Goal: Transaction & Acquisition: Purchase product/service

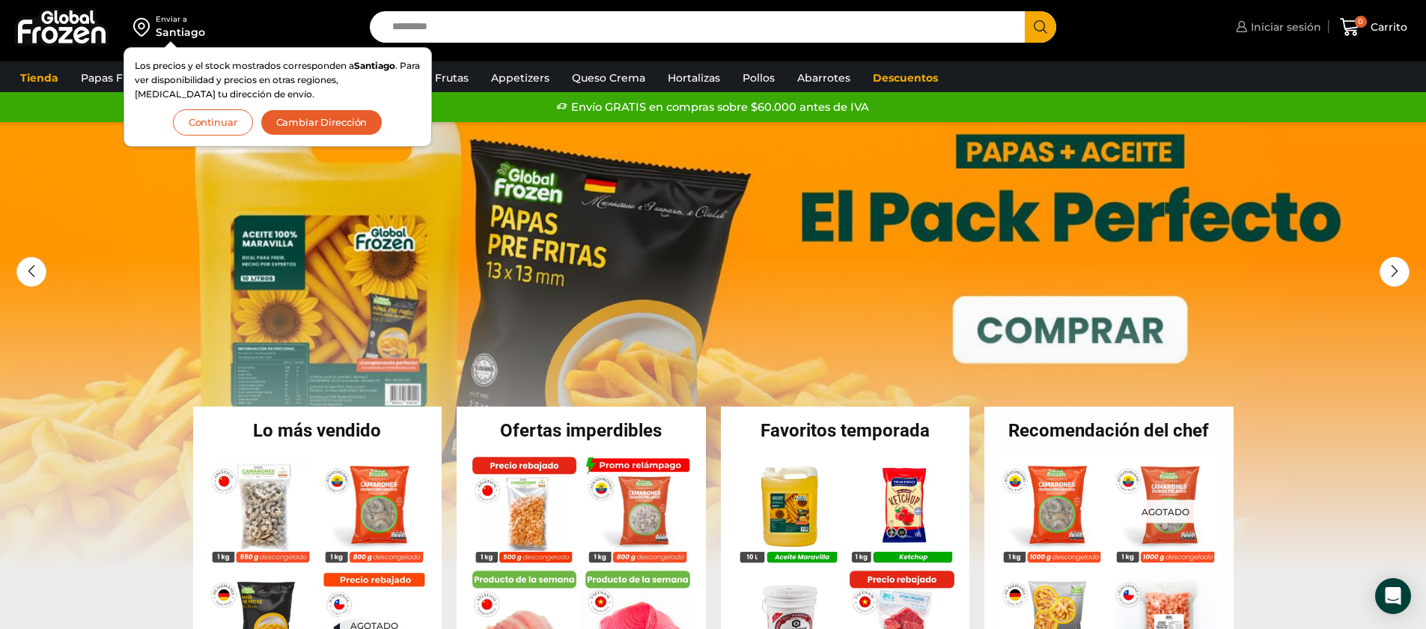
click at [1289, 18] on link "Iniciar sesión" at bounding box center [1276, 27] width 89 height 30
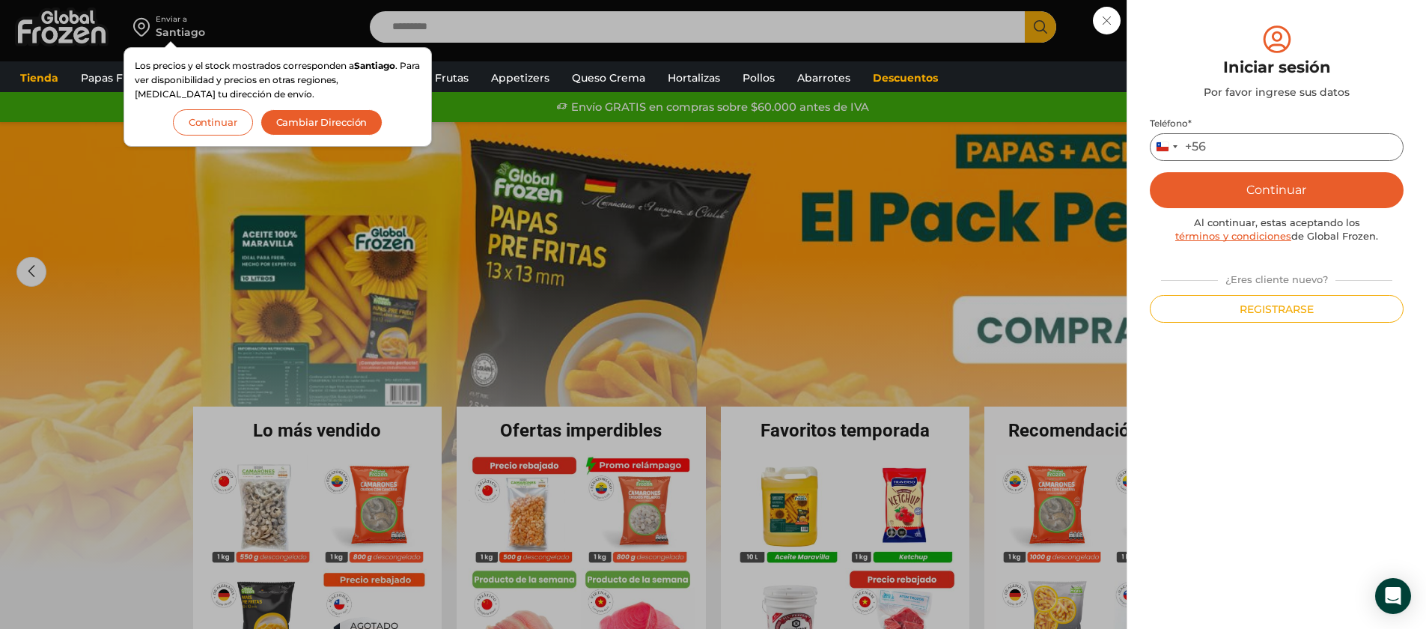
click at [1262, 150] on input "Teléfono *" at bounding box center [1277, 147] width 254 height 28
type input "*********"
click at [1286, 190] on button "Continuar" at bounding box center [1277, 190] width 254 height 36
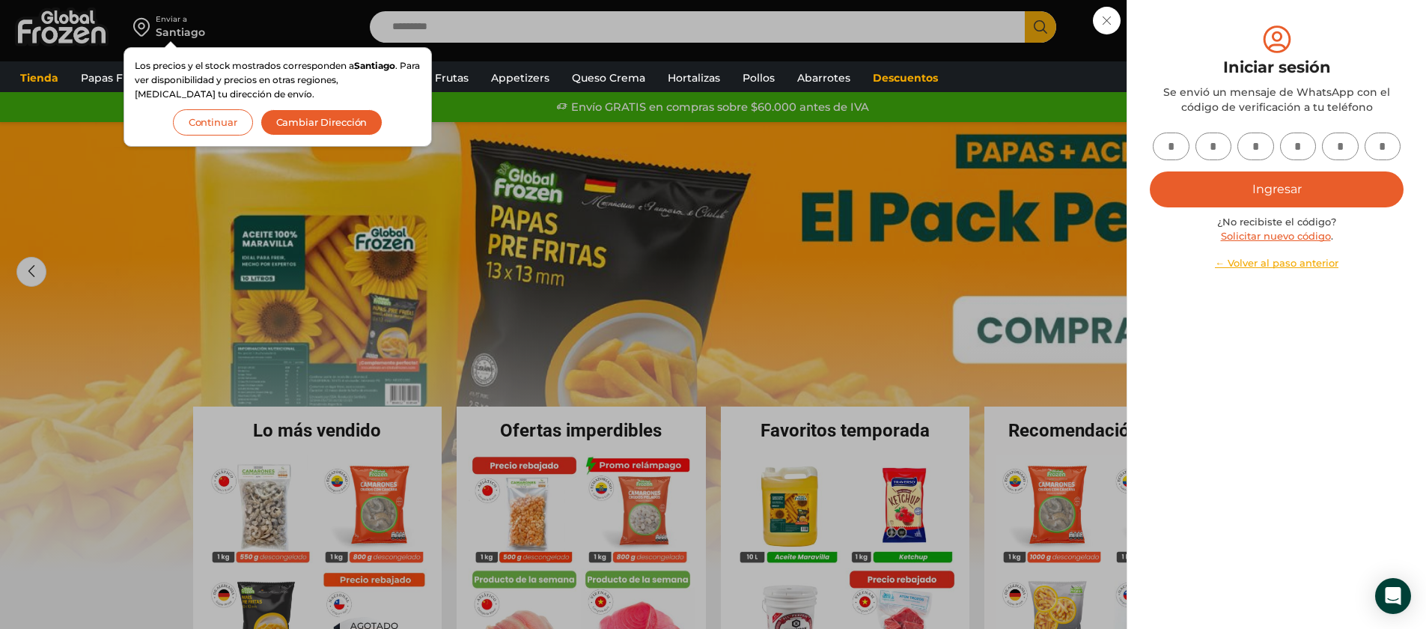
click at [1181, 152] on input "text" at bounding box center [1171, 147] width 37 height 28
type input "*"
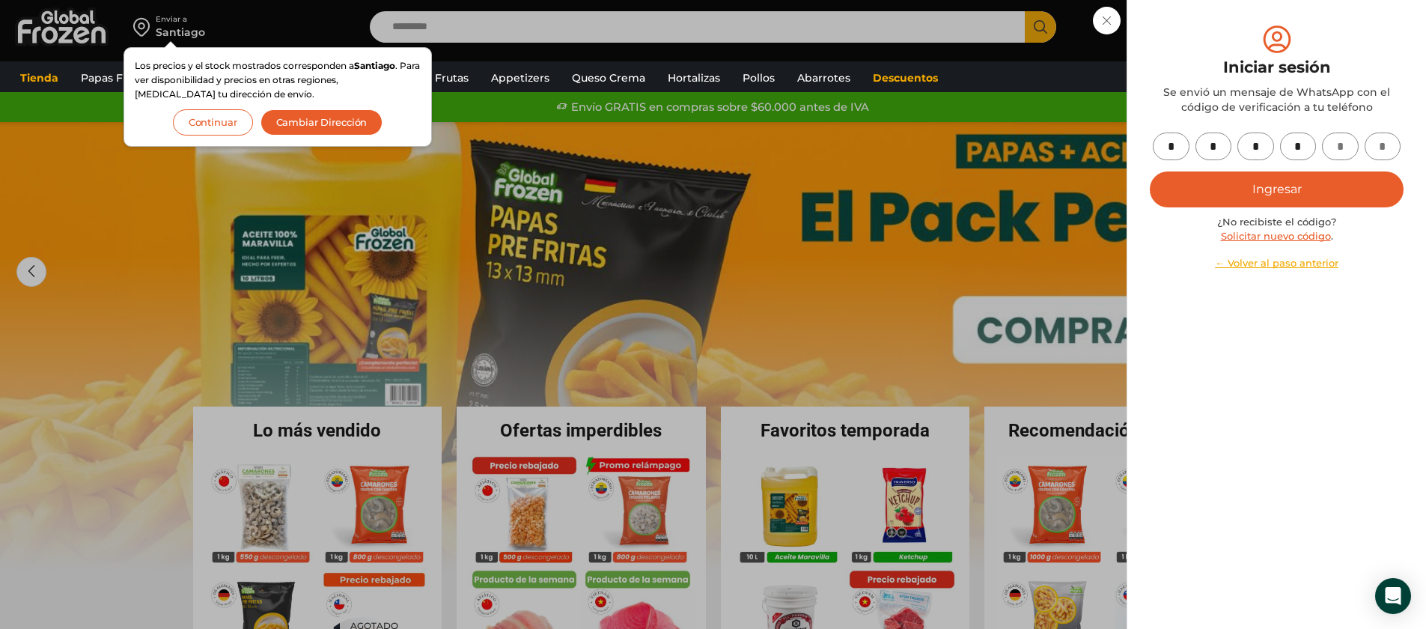
type input "*"
click at [1233, 188] on button "Ingresar" at bounding box center [1277, 189] width 254 height 36
click at [1322, 185] on button "Ingresar" at bounding box center [1277, 189] width 254 height 36
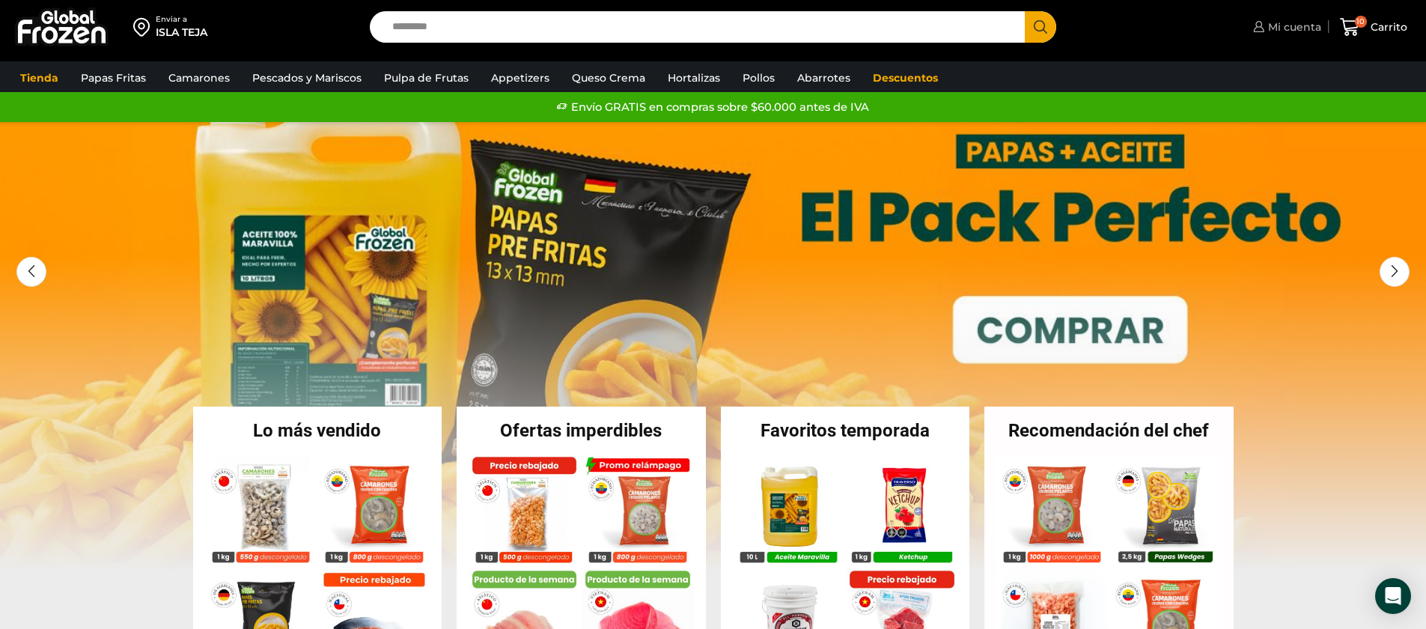
click at [1288, 31] on span "Mi cuenta" at bounding box center [1292, 26] width 57 height 15
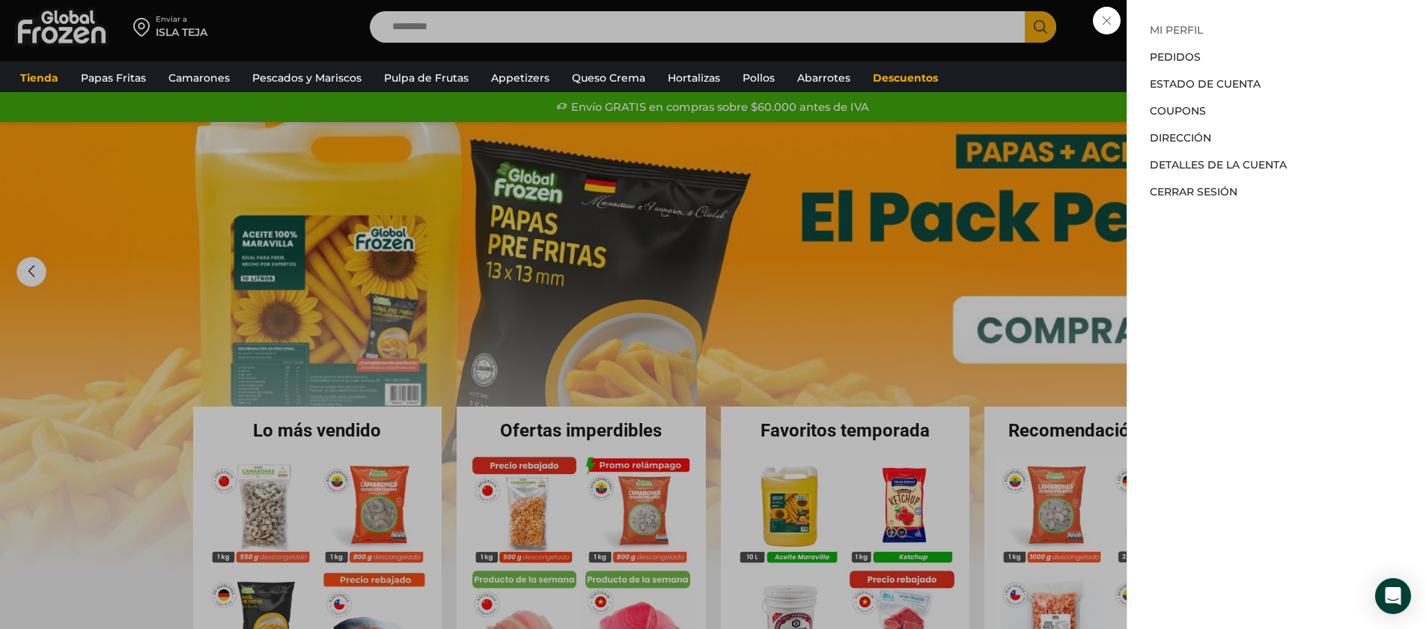
click at [1183, 31] on link "Mi perfil" at bounding box center [1176, 29] width 53 height 13
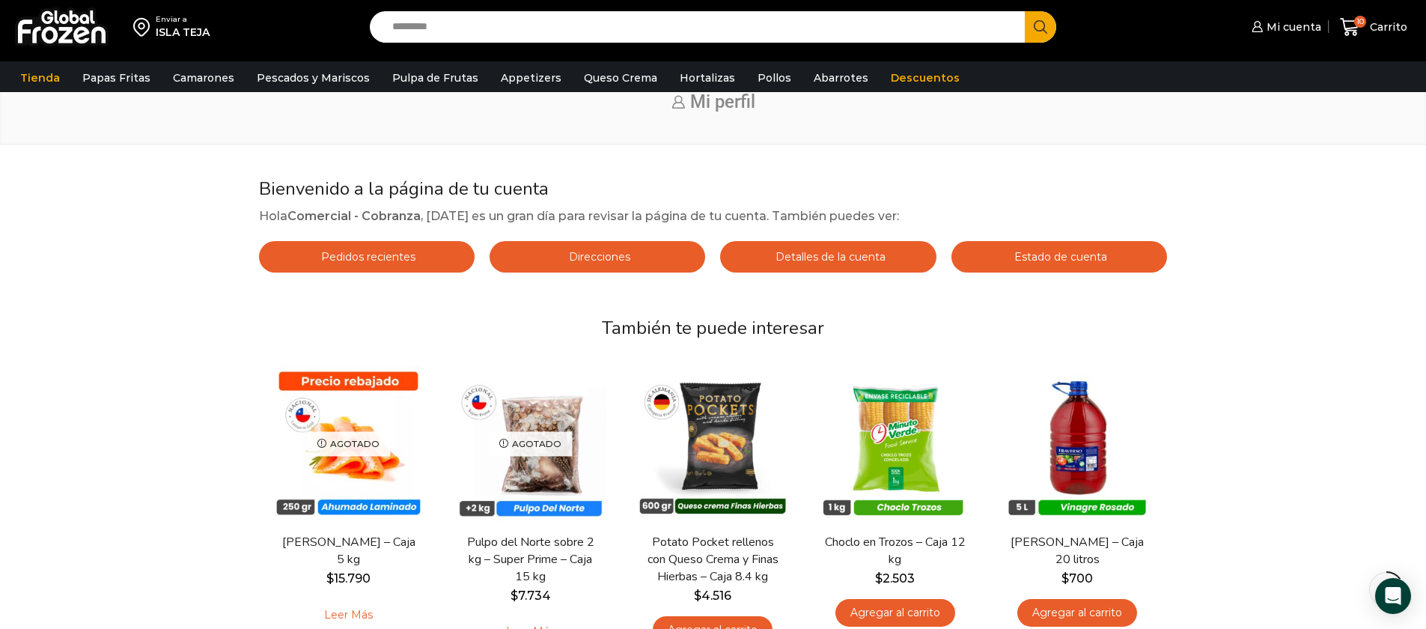
scroll to position [79, 0]
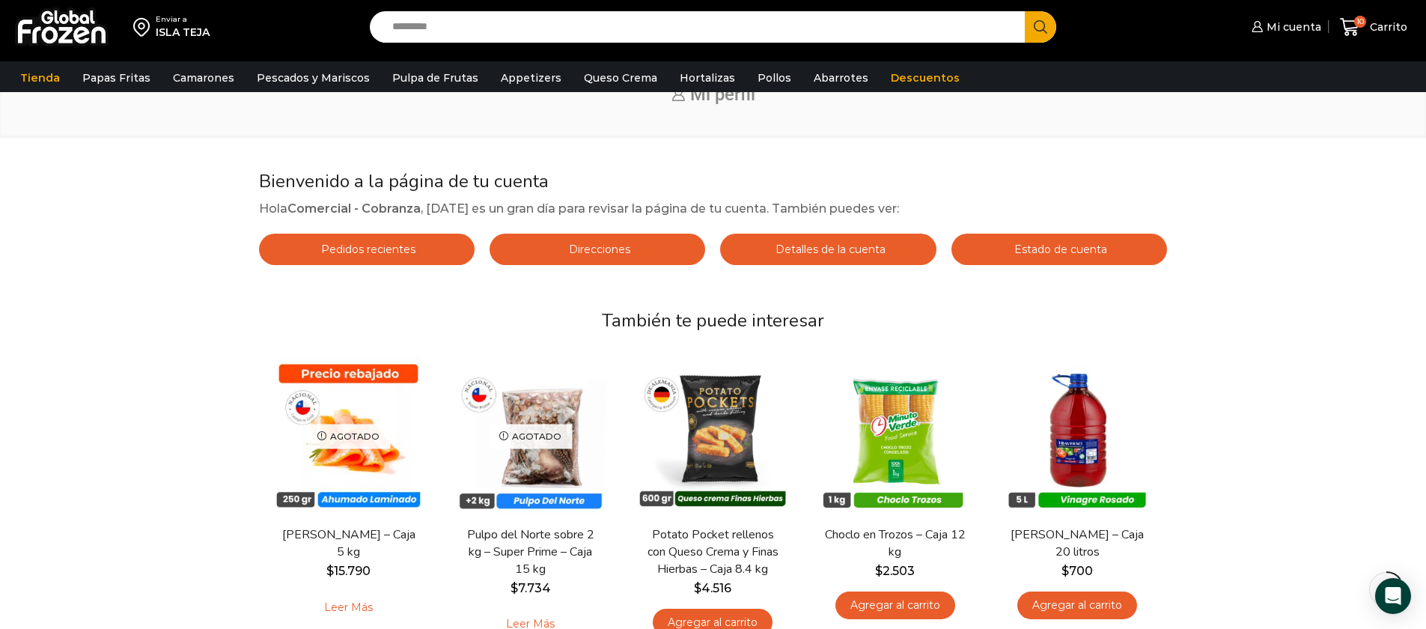
click at [579, 245] on span "Direcciones" at bounding box center [597, 249] width 65 height 13
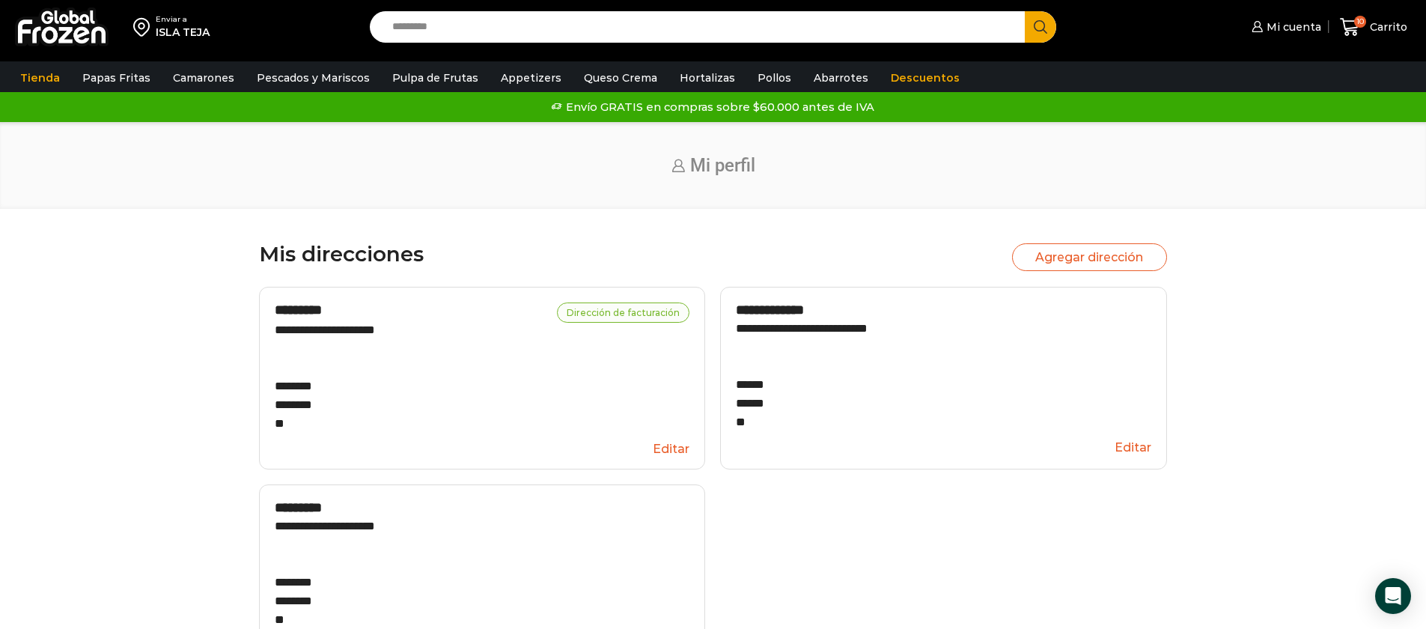
click at [1160, 448] on div "**********" at bounding box center [943, 378] width 447 height 183
click at [1148, 445] on button "Editar" at bounding box center [943, 447] width 415 height 28
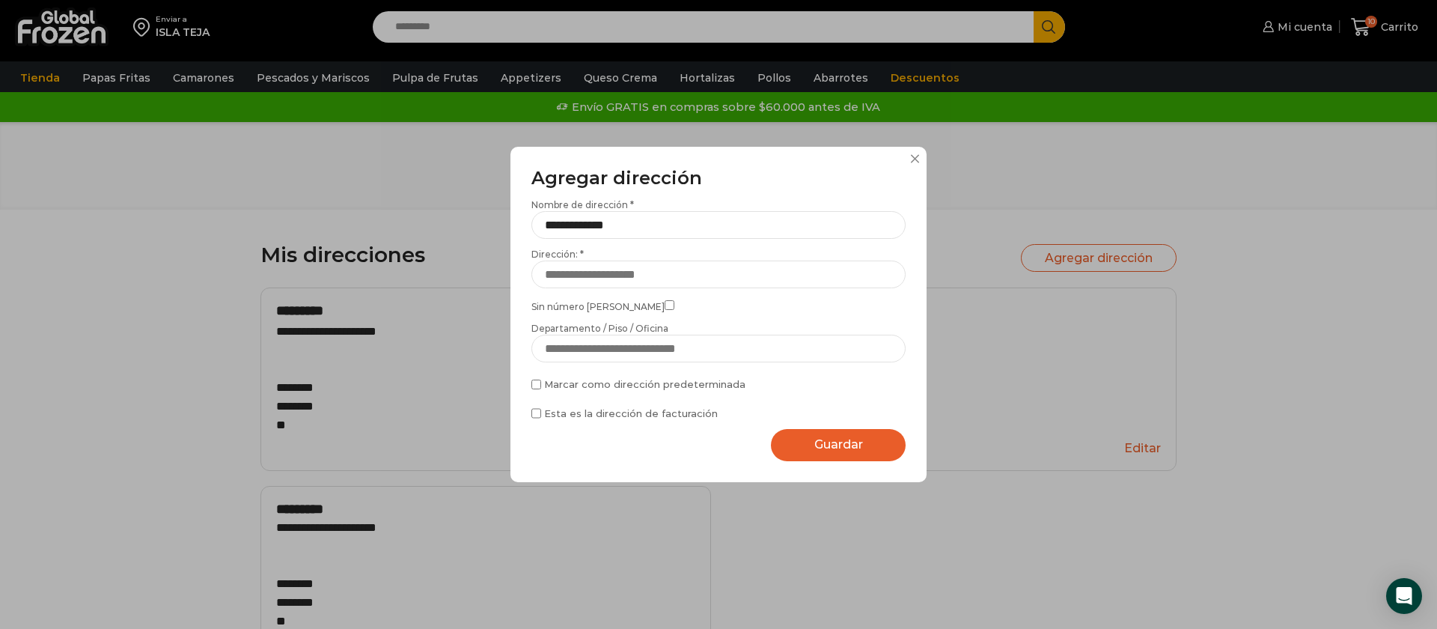
click at [917, 159] on button at bounding box center [914, 158] width 9 height 9
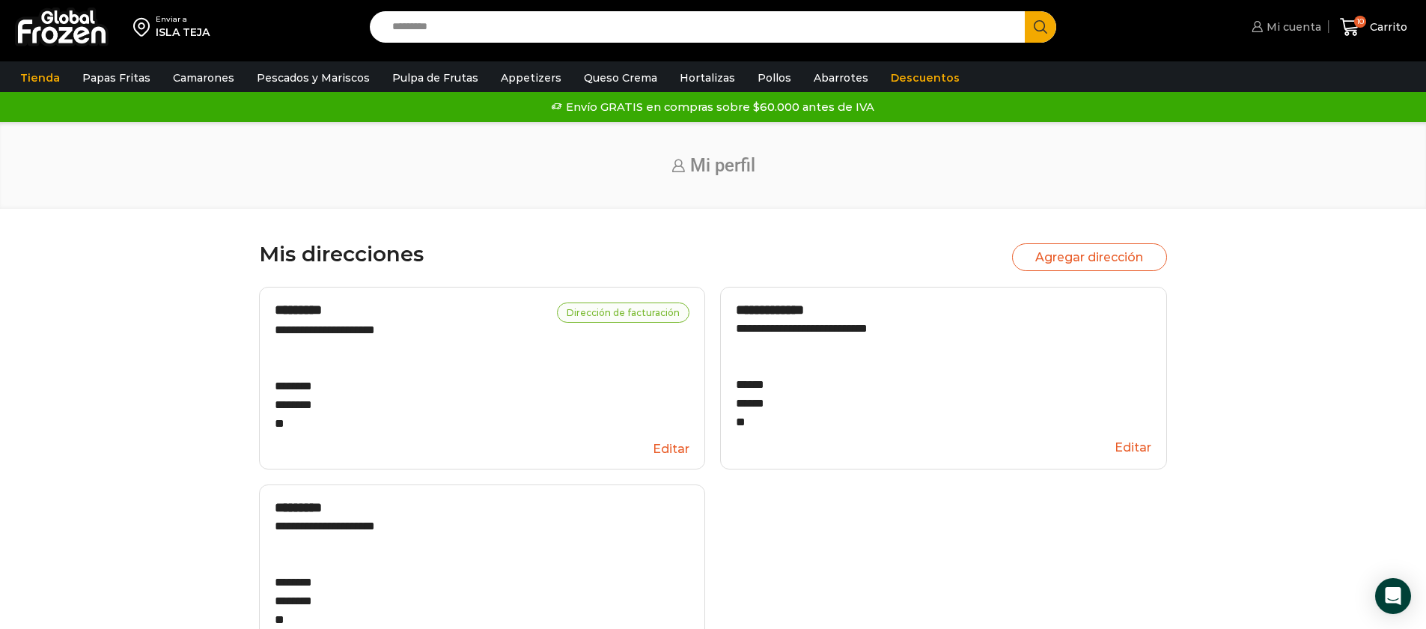
click at [1303, 37] on link "Mi cuenta" at bounding box center [1284, 27] width 73 height 30
click at [1366, 31] on span "10" at bounding box center [1353, 27] width 26 height 20
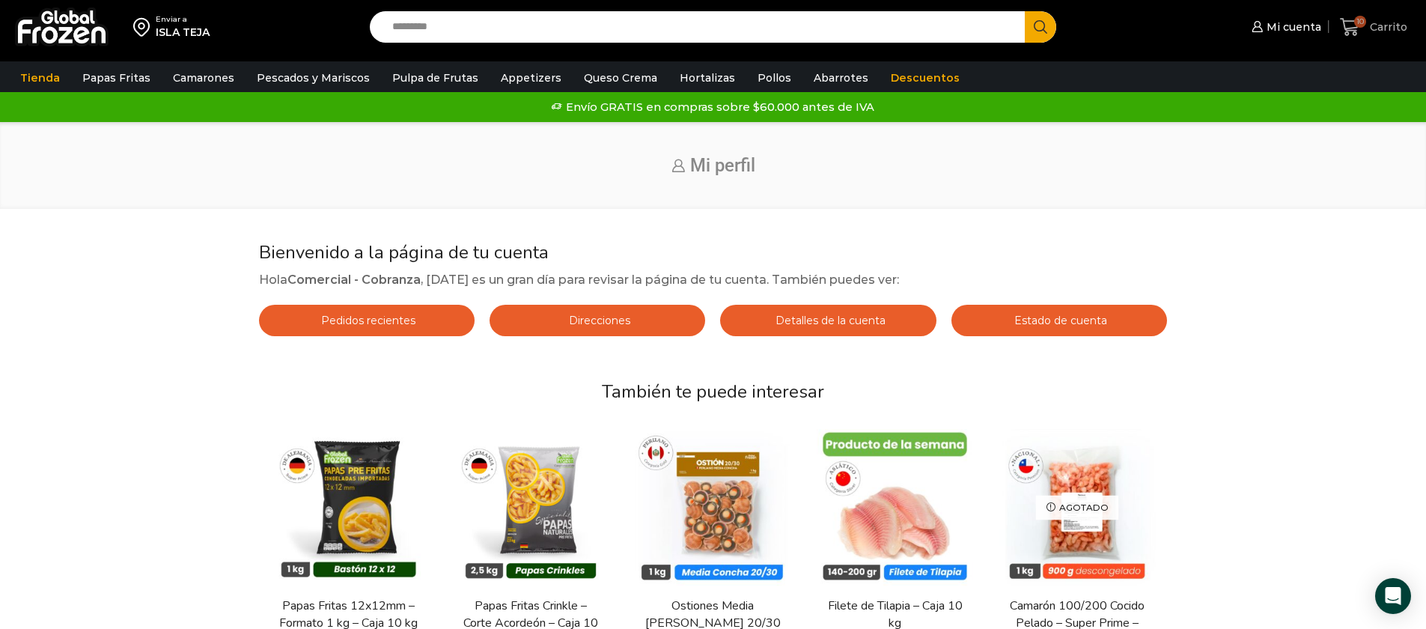
click at [1369, 31] on span "Carrito" at bounding box center [1386, 26] width 41 height 15
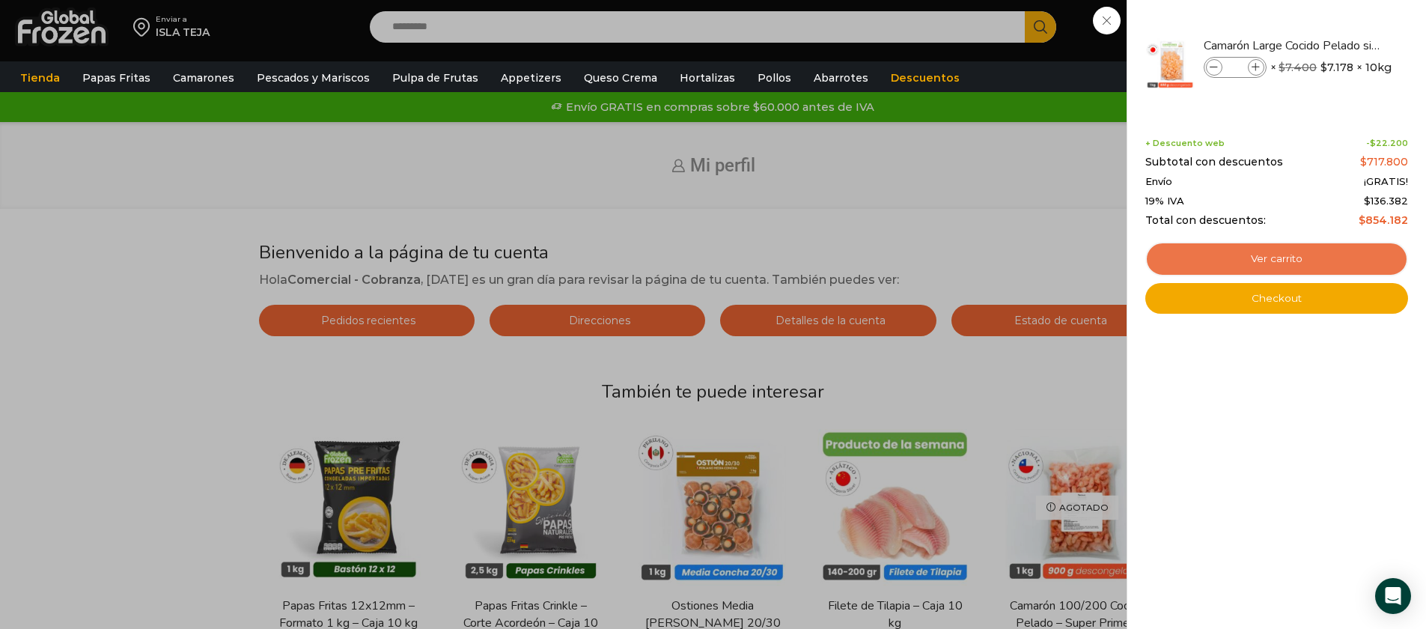
click at [1308, 258] on link "Ver carrito" at bounding box center [1276, 259] width 263 height 34
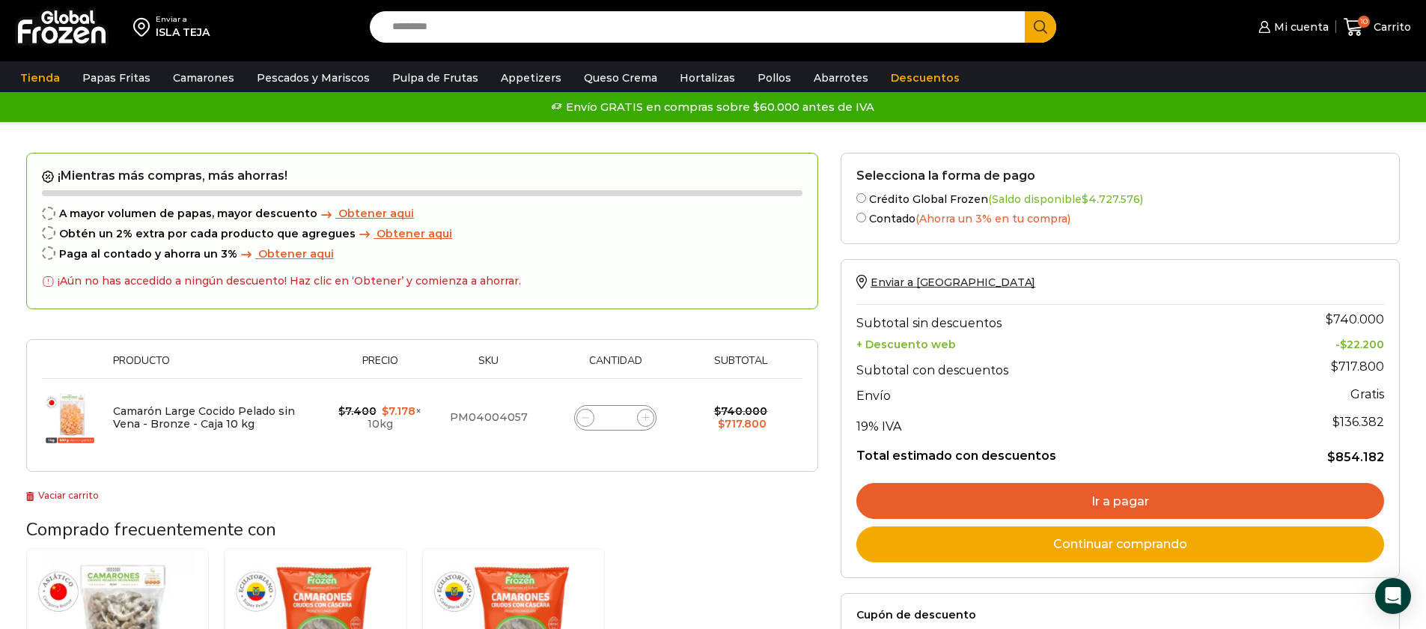
click at [627, 420] on div "Camarón Large Cocido Pelado sin Vena - Bronze - Caja 10 kg cantidad **" at bounding box center [615, 417] width 82 height 25
click at [621, 418] on input "**" at bounding box center [615, 417] width 21 height 21
type input "*"
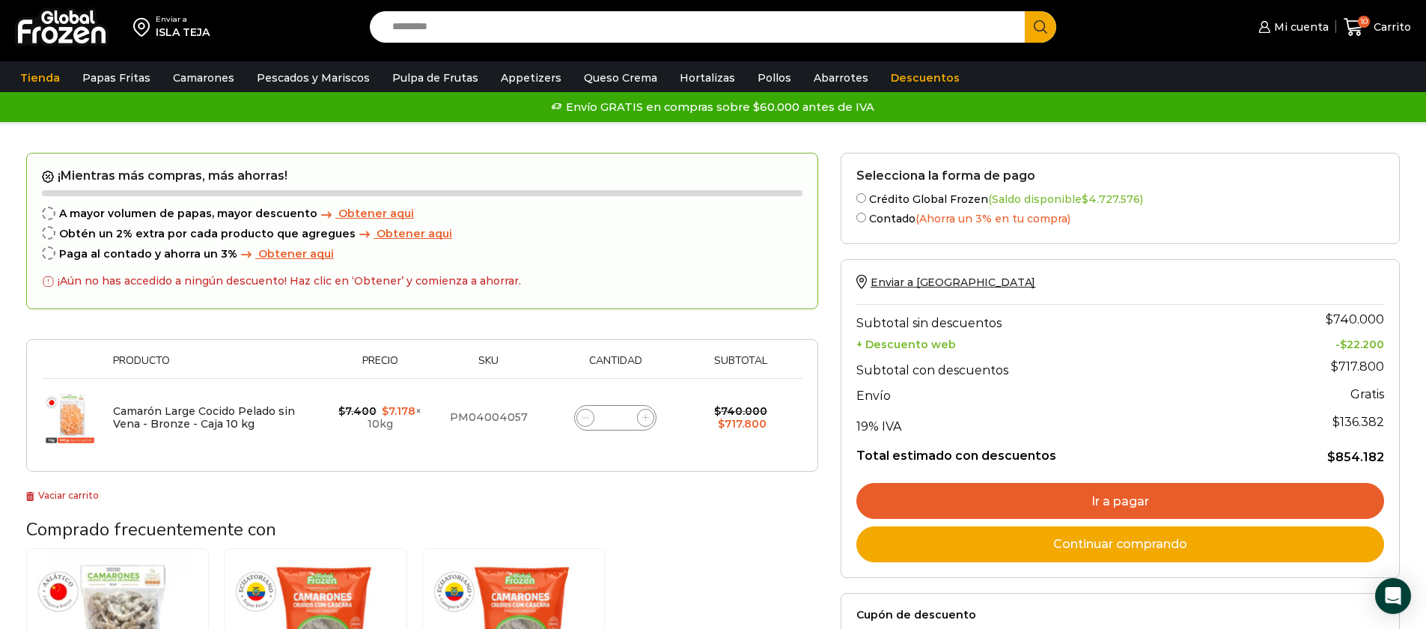
type input "*"
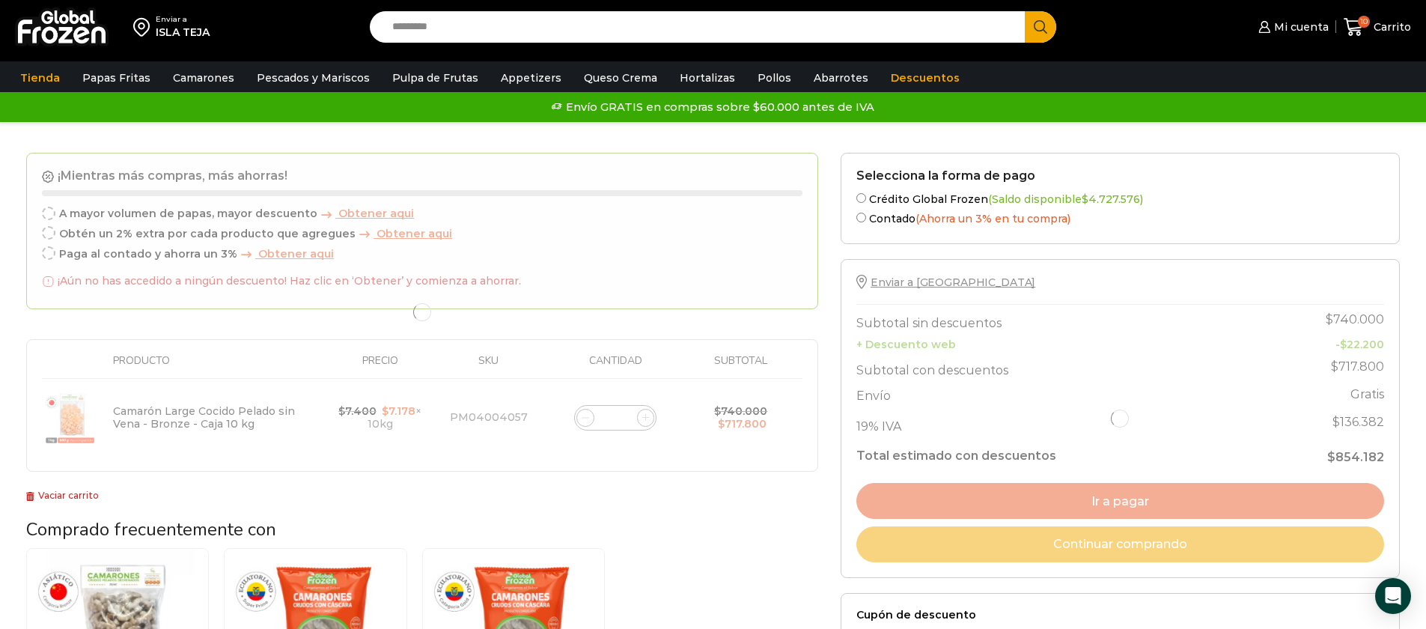
click at [614, 453] on div at bounding box center [422, 313] width 792 height 320
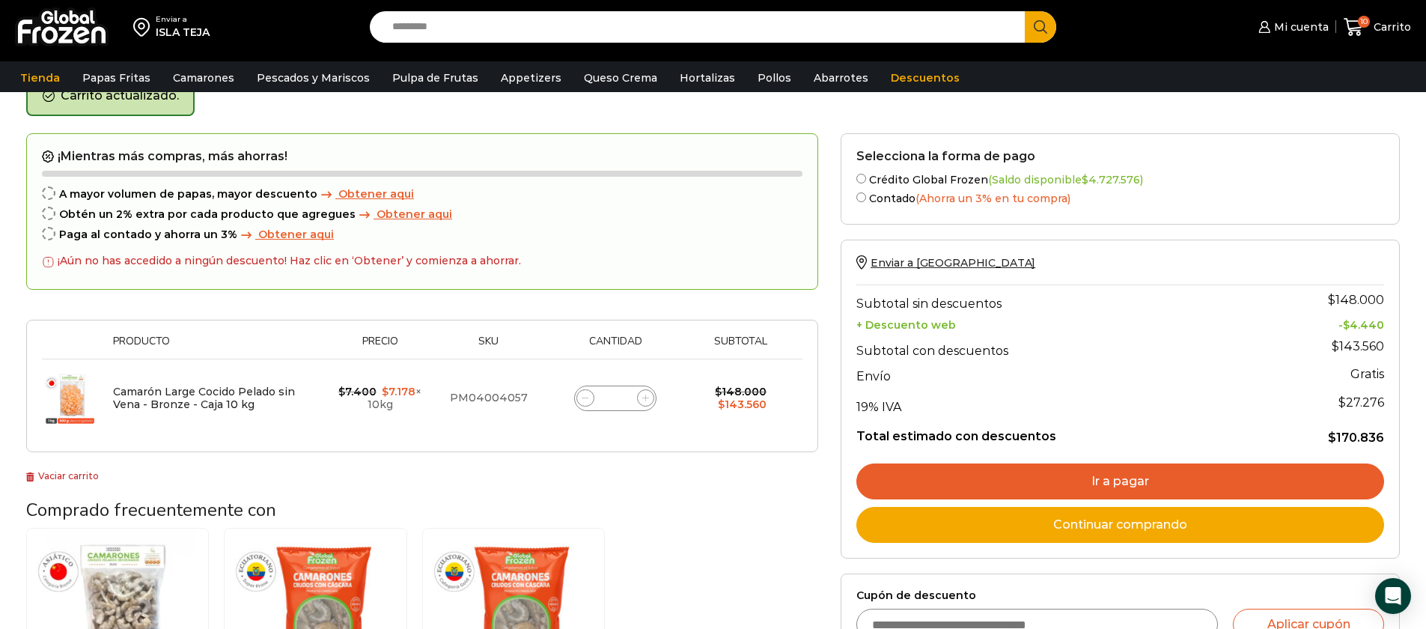
scroll to position [83, 0]
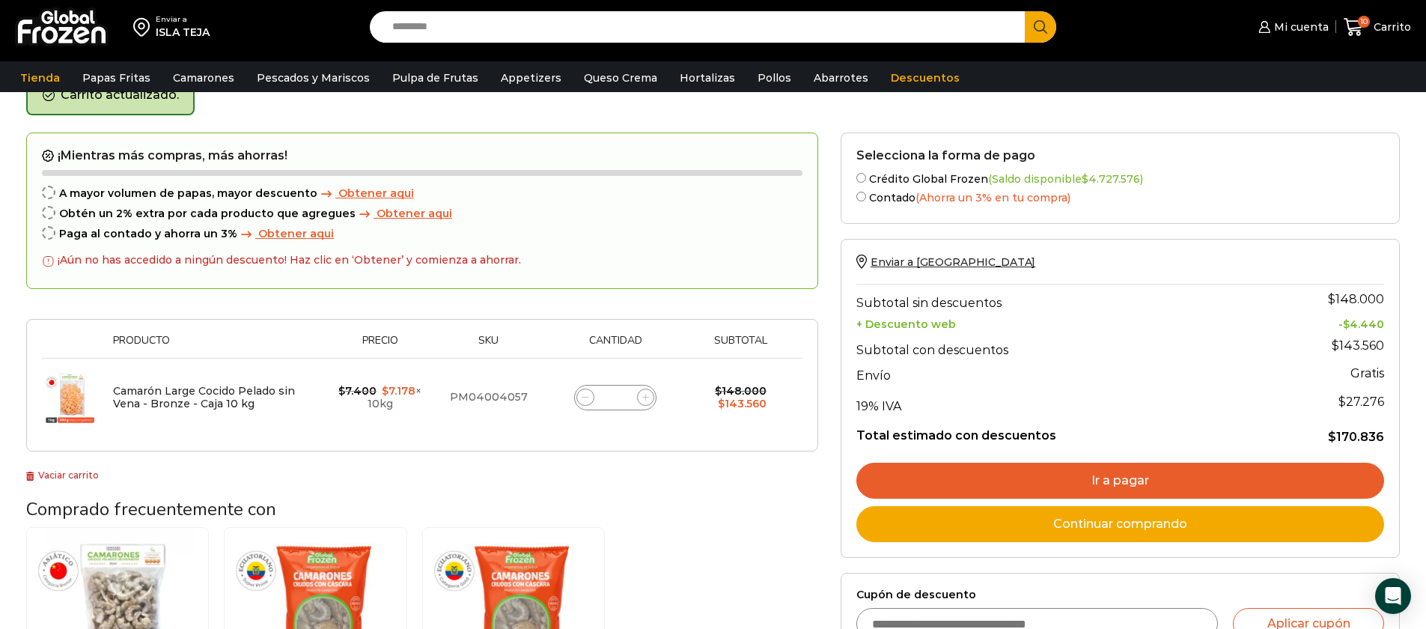
click at [1000, 472] on link "Ir a pagar" at bounding box center [1120, 481] width 528 height 36
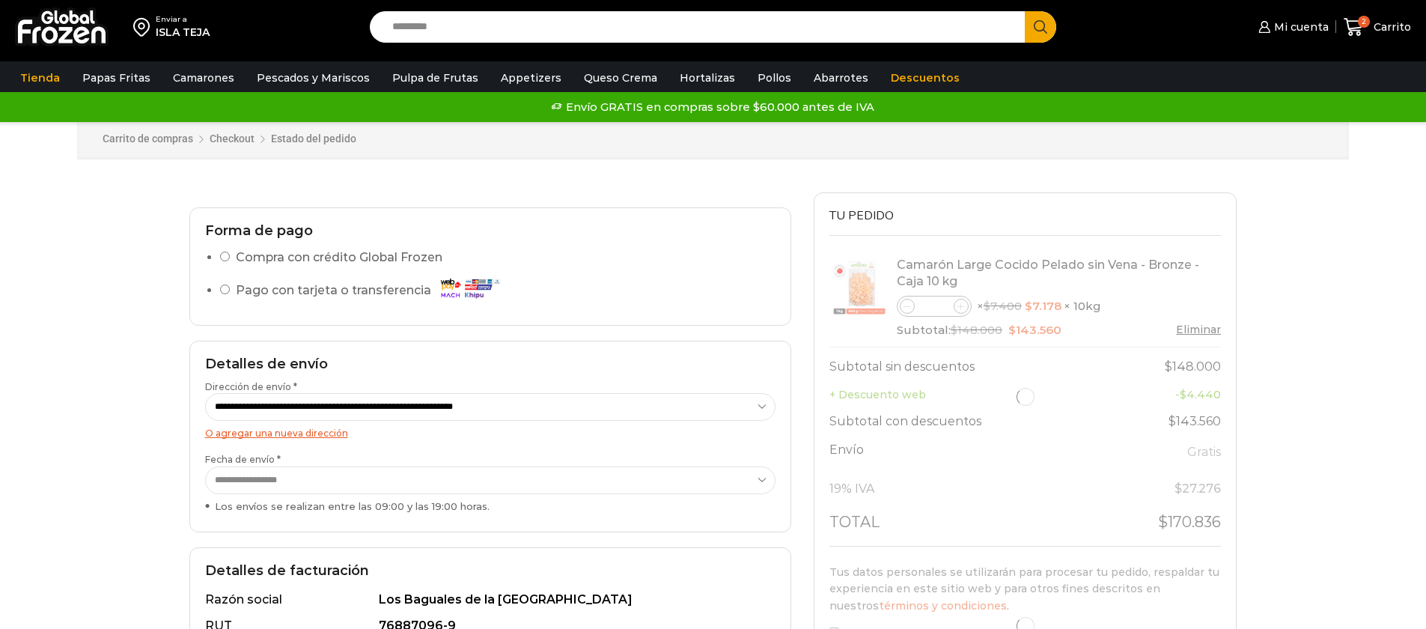
select select "*"
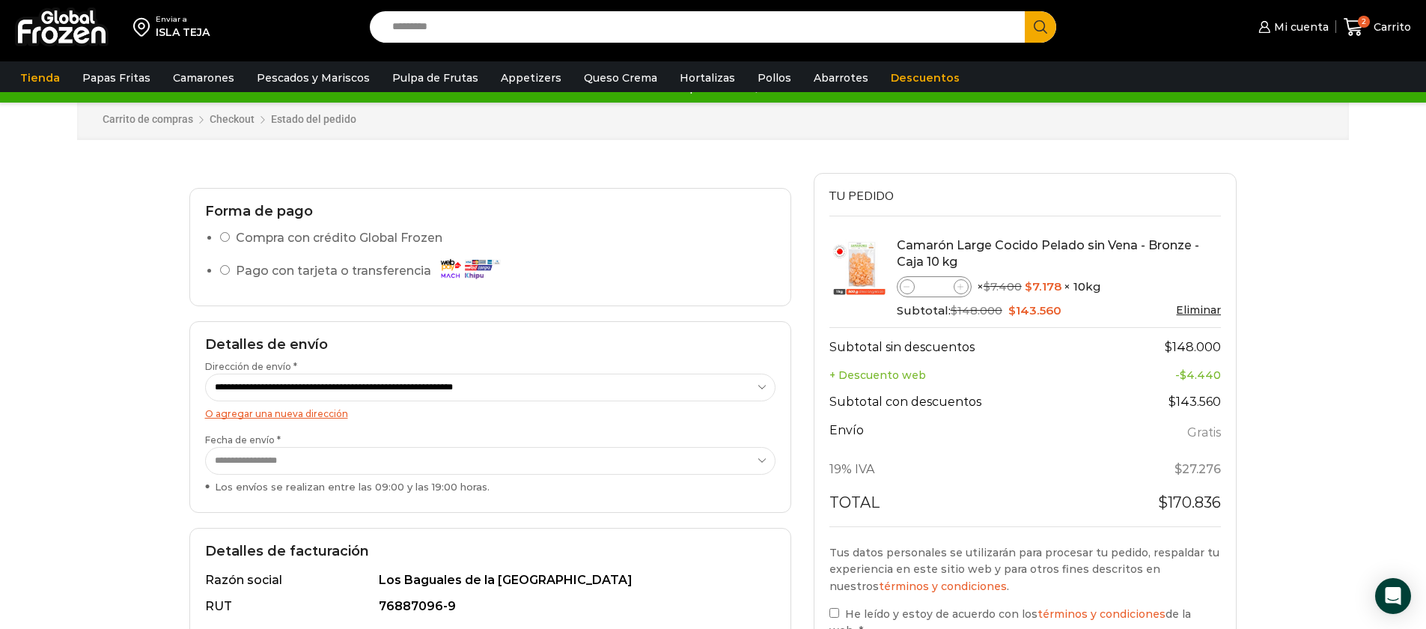
scroll to position [134, 0]
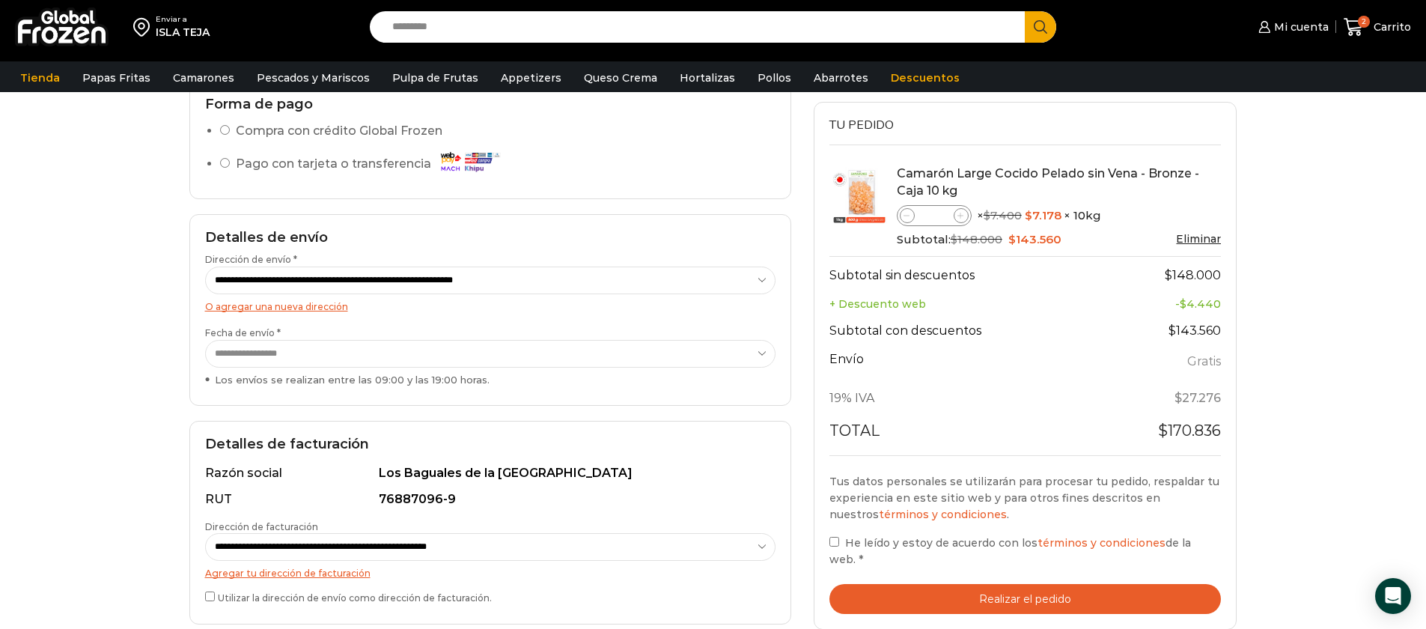
click at [838, 542] on label "He leído y estoy de acuerdo con los términos y condiciones de la web. *" at bounding box center [1025, 551] width 392 height 34
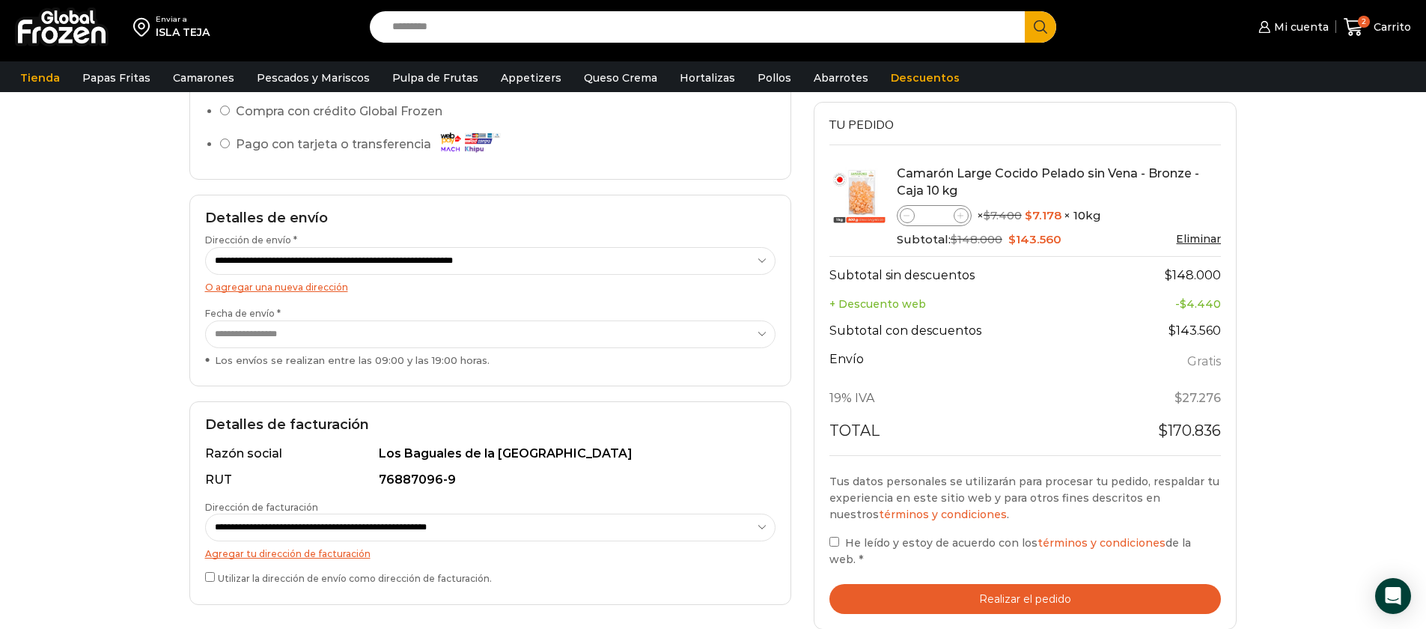
scroll to position [160, 0]
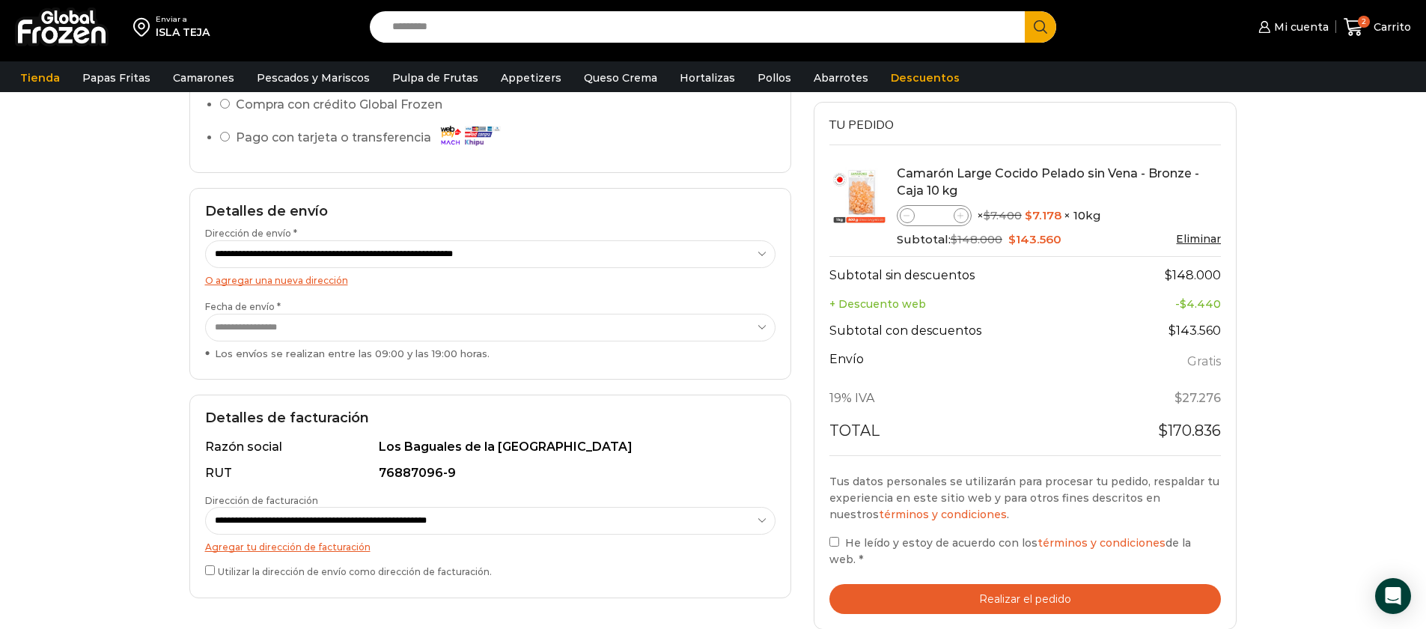
click at [442, 328] on select "**********" at bounding box center [490, 328] width 570 height 28
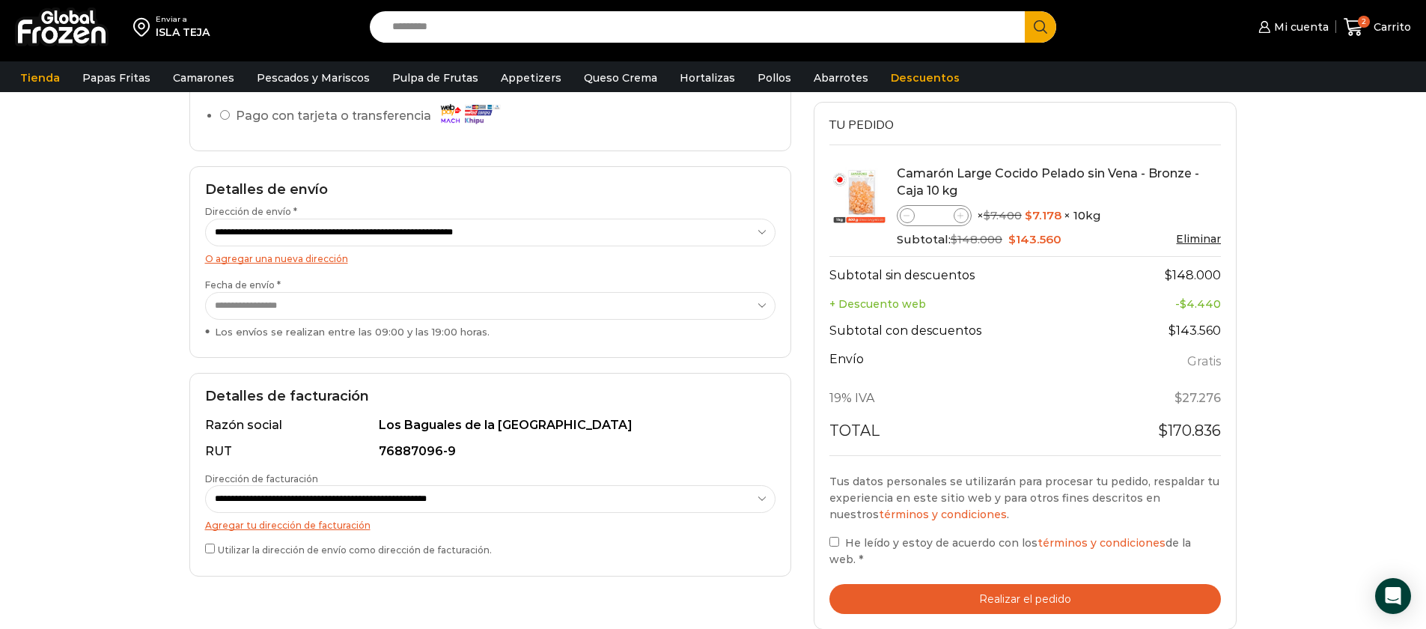
scroll to position [230, 0]
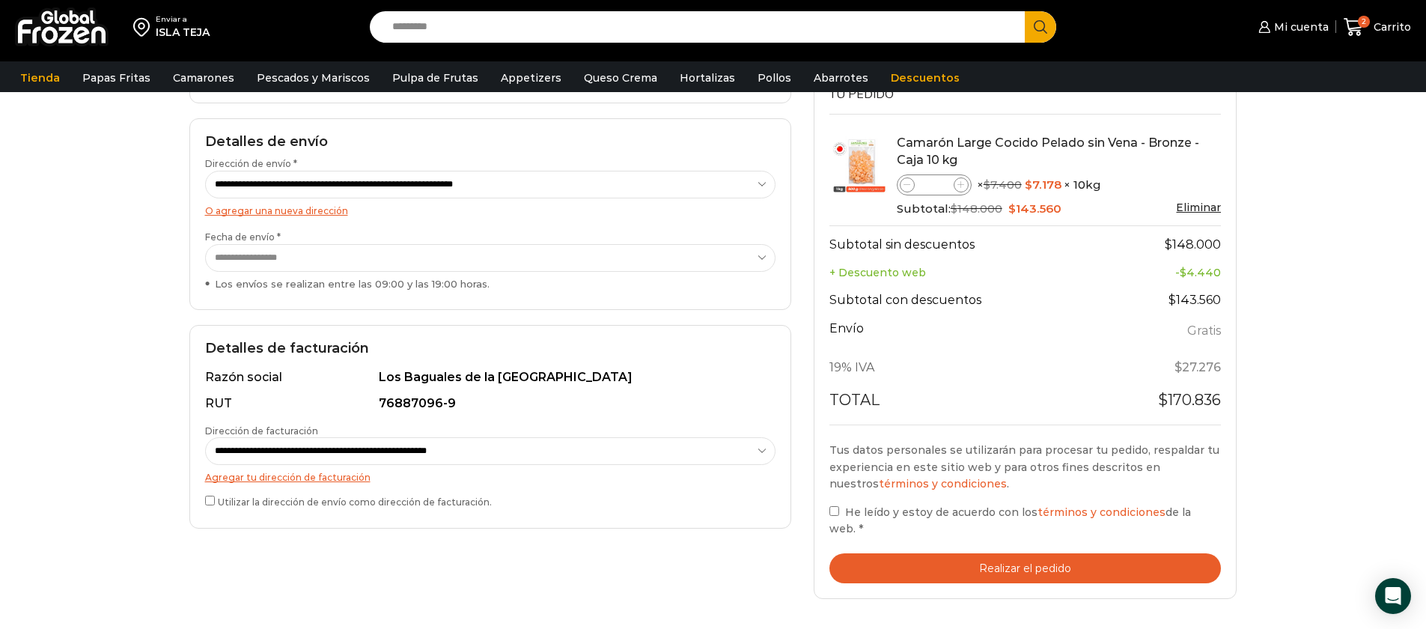
click at [413, 450] on select "**********" at bounding box center [490, 451] width 570 height 28
click at [329, 477] on link "Agregar tu dirección de facturación" at bounding box center [287, 477] width 165 height 11
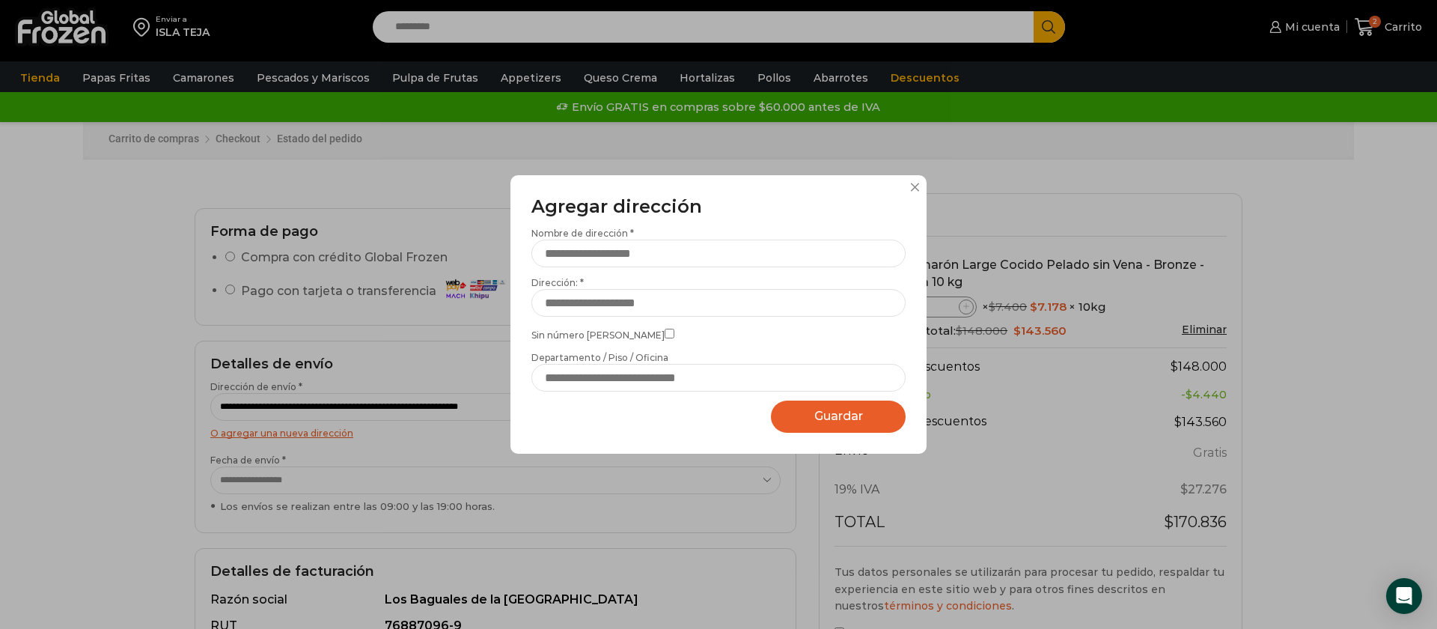
click at [909, 186] on div "Agregar dirección Por favor actualice su dirección de envío actual Nombre de di…" at bounding box center [719, 314] width 416 height 278
click at [915, 189] on button at bounding box center [914, 187] width 9 height 9
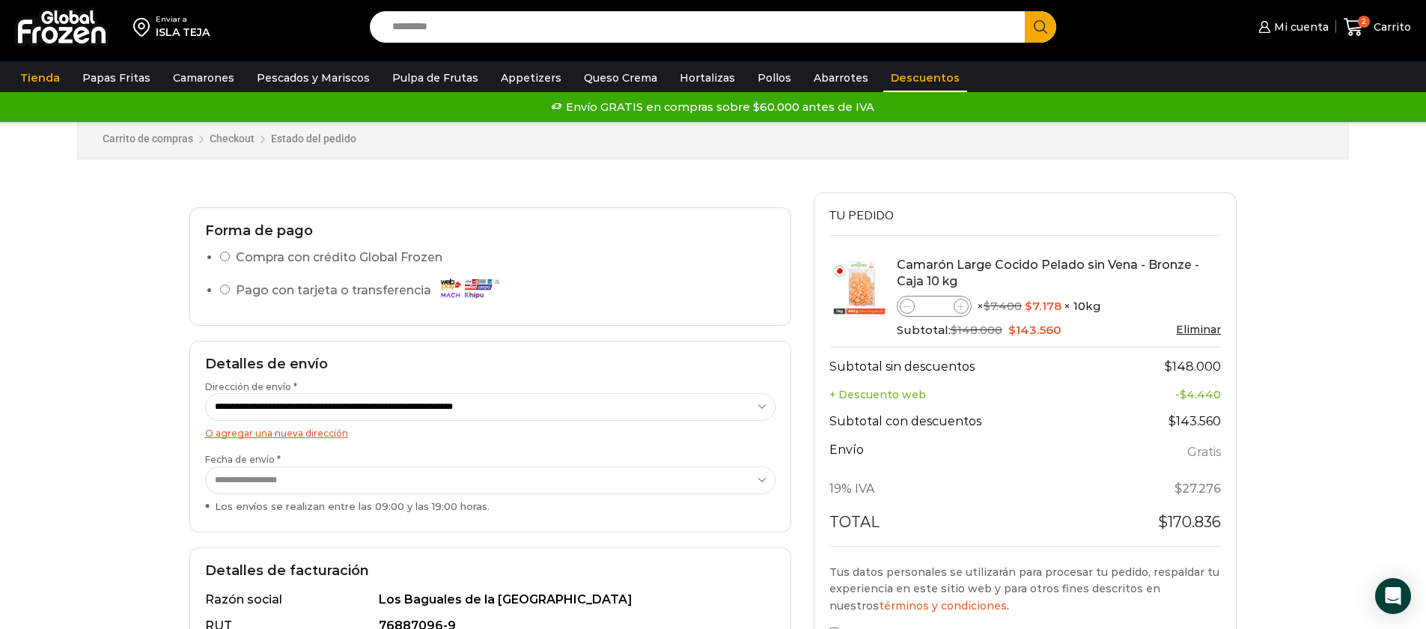
click at [906, 84] on link "Descuentos" at bounding box center [925, 78] width 84 height 28
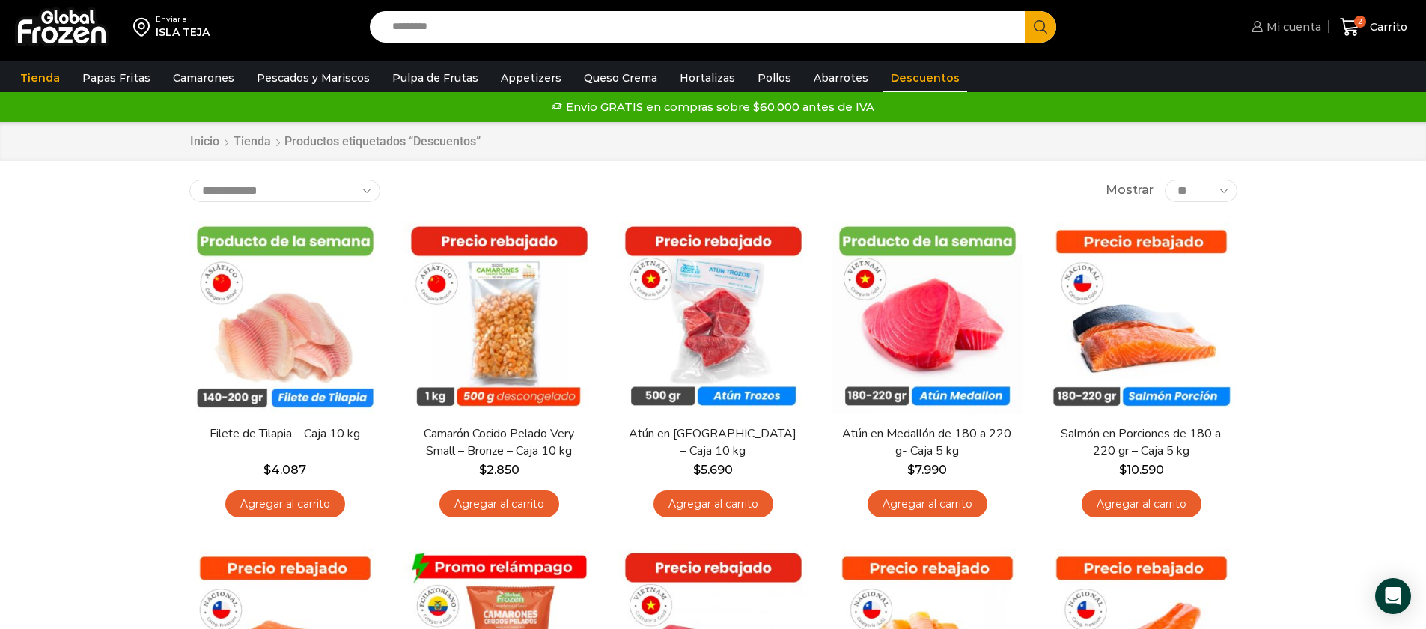
click at [1309, 24] on span "Mi cuenta" at bounding box center [1292, 26] width 58 height 15
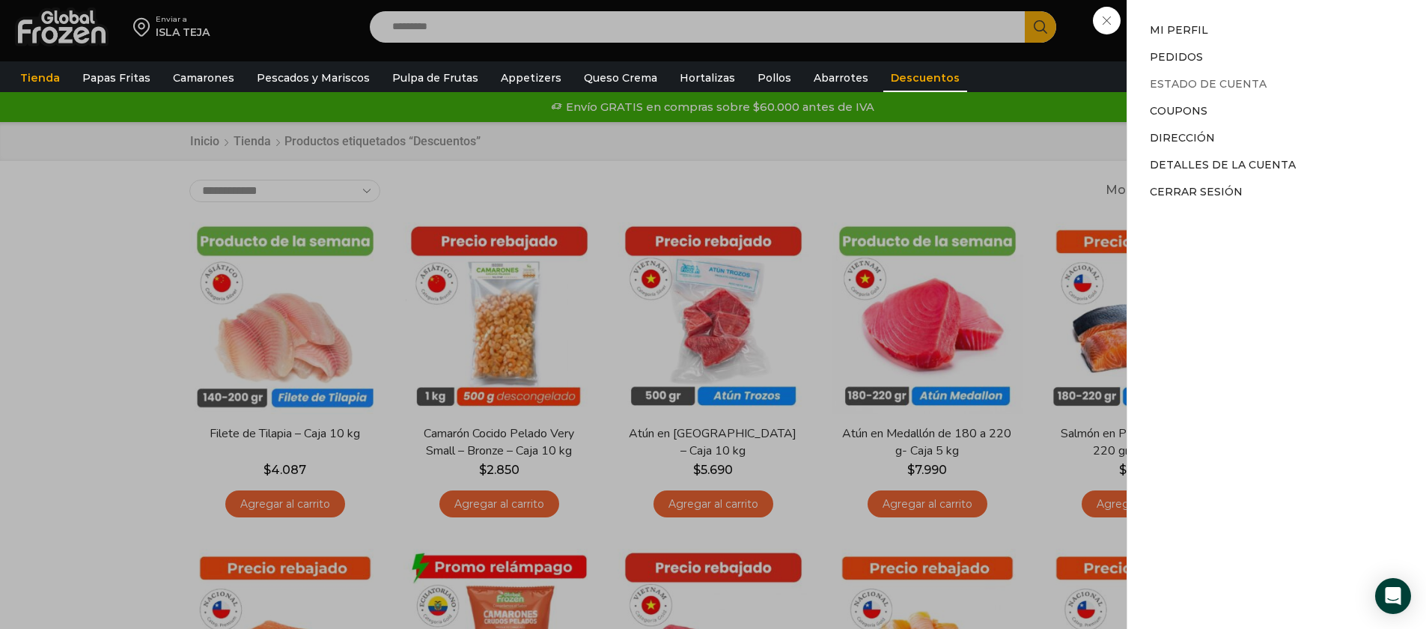
click at [1222, 79] on link "Estado de Cuenta" at bounding box center [1208, 83] width 117 height 13
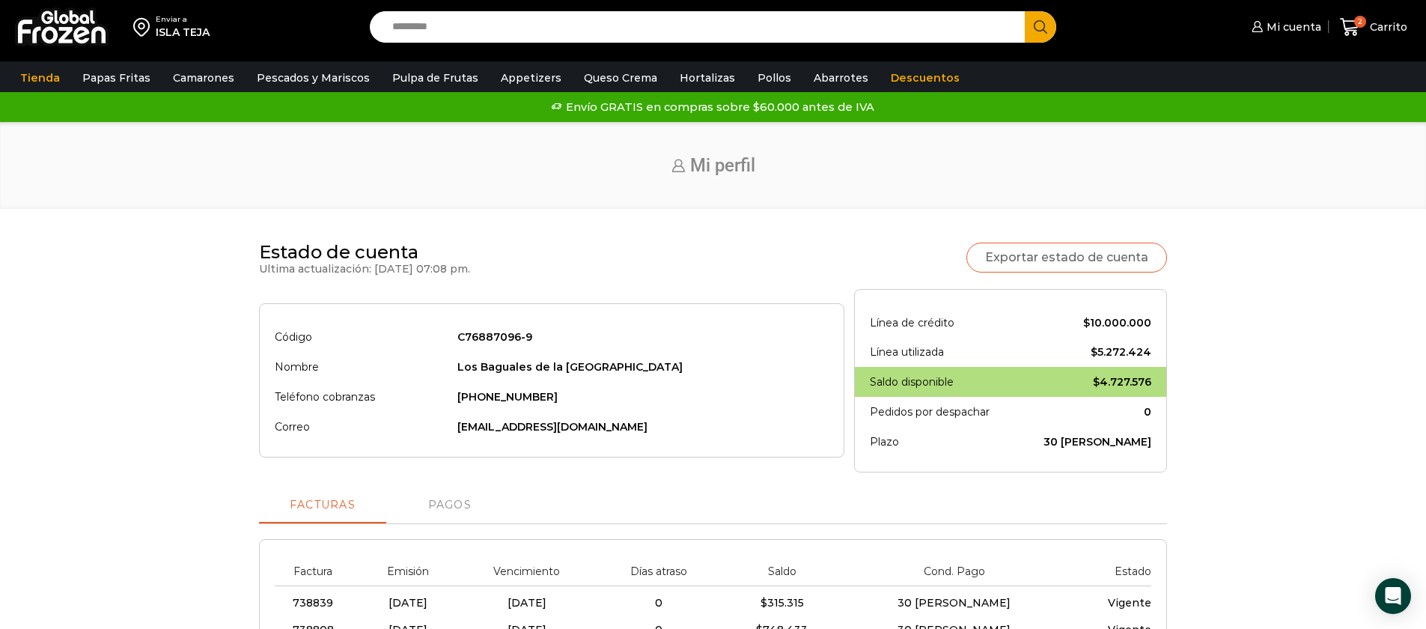
click at [1055, 250] on link "Exportar estado de cuenta" at bounding box center [1066, 258] width 201 height 30
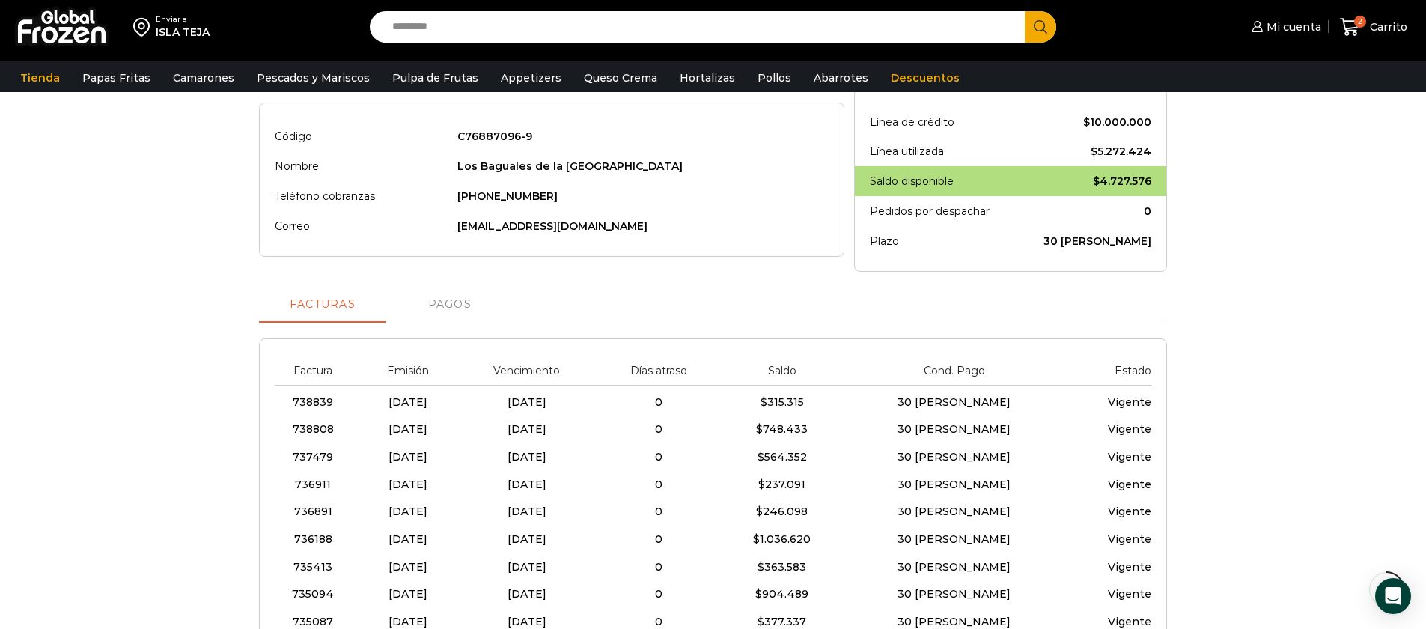
scroll to position [211, 0]
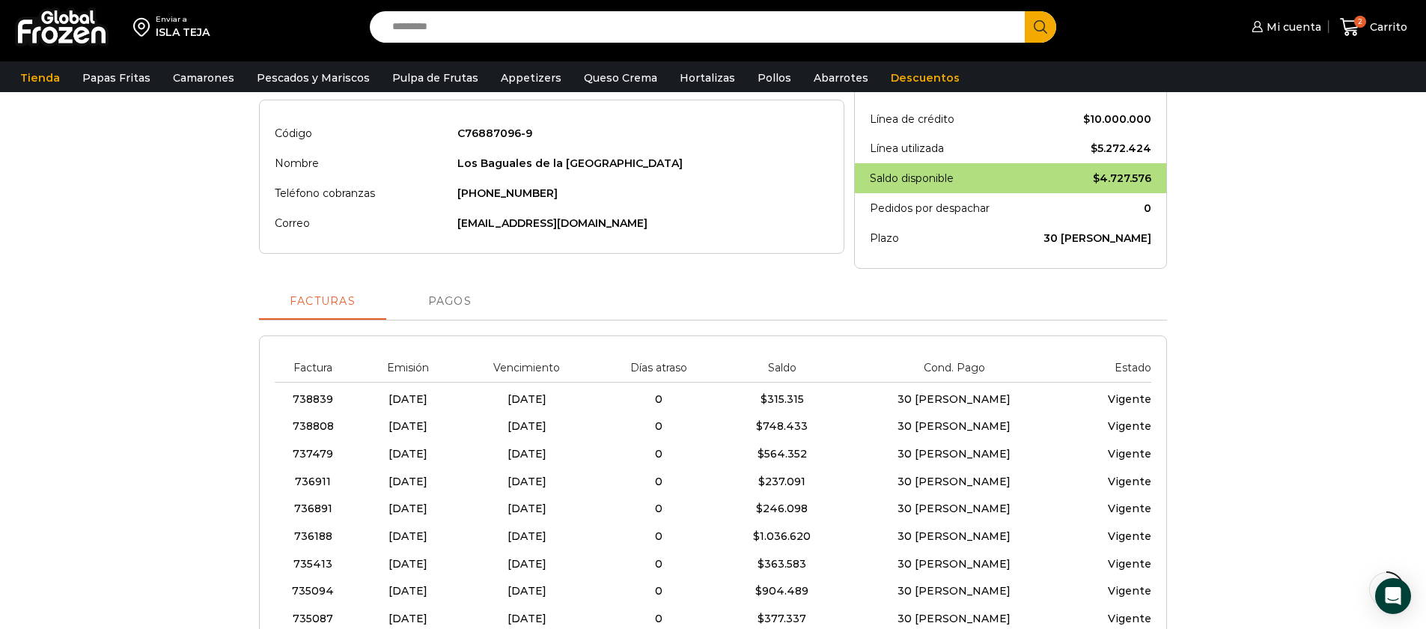
click at [447, 301] on span "Pagos" at bounding box center [449, 302] width 43 height 12
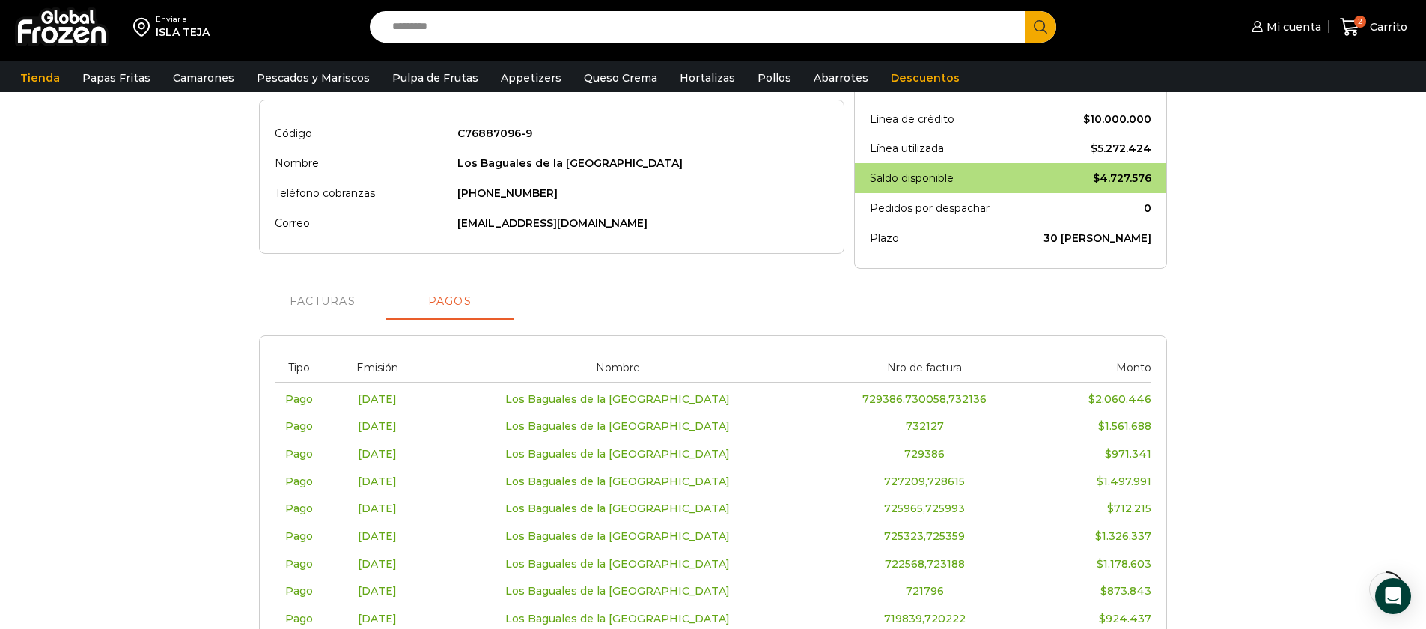
click at [942, 399] on span "729386,730058,732136" at bounding box center [924, 398] width 124 height 13
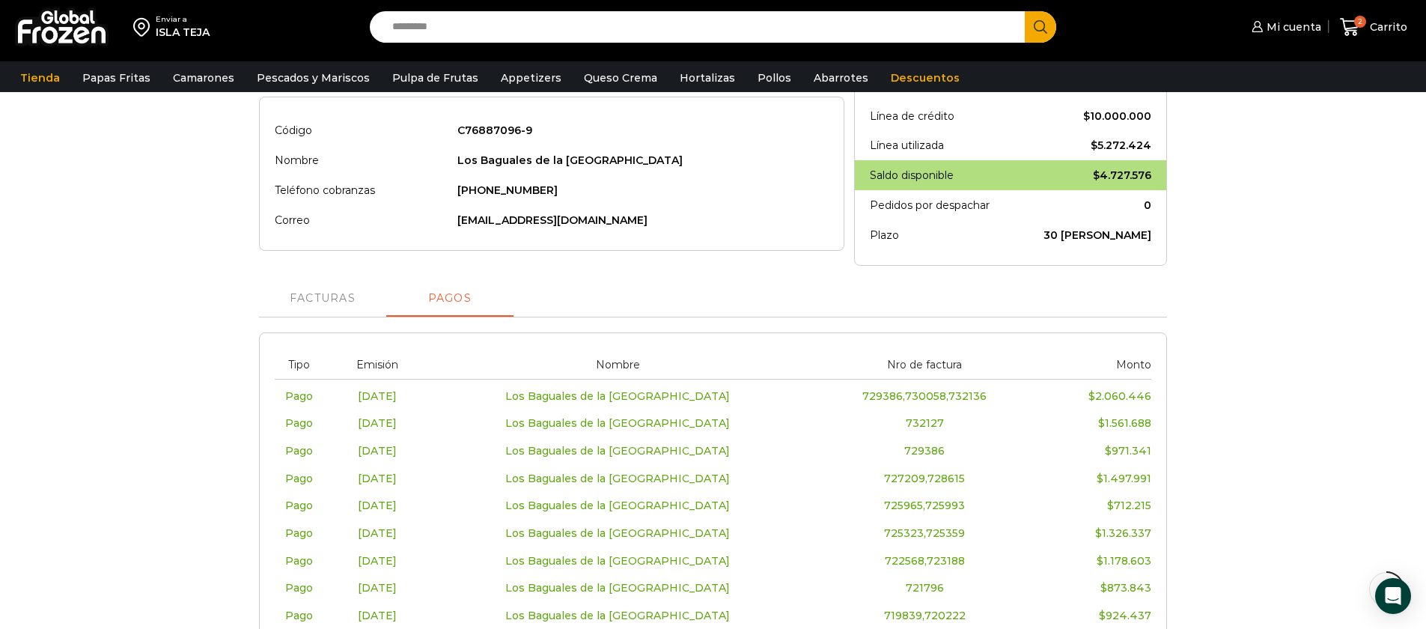
click at [1127, 420] on bdi "$ 1.561.688" at bounding box center [1124, 422] width 53 height 13
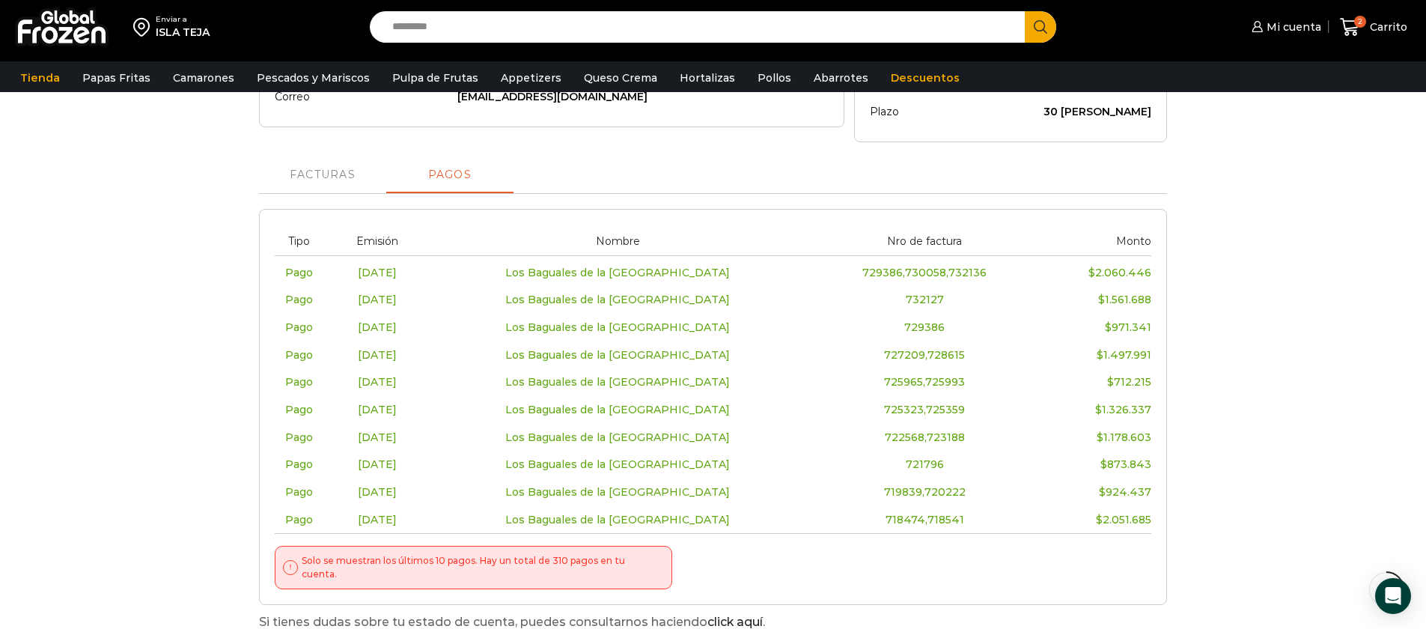
scroll to position [338, 0]
